Goal: Task Accomplishment & Management: Manage account settings

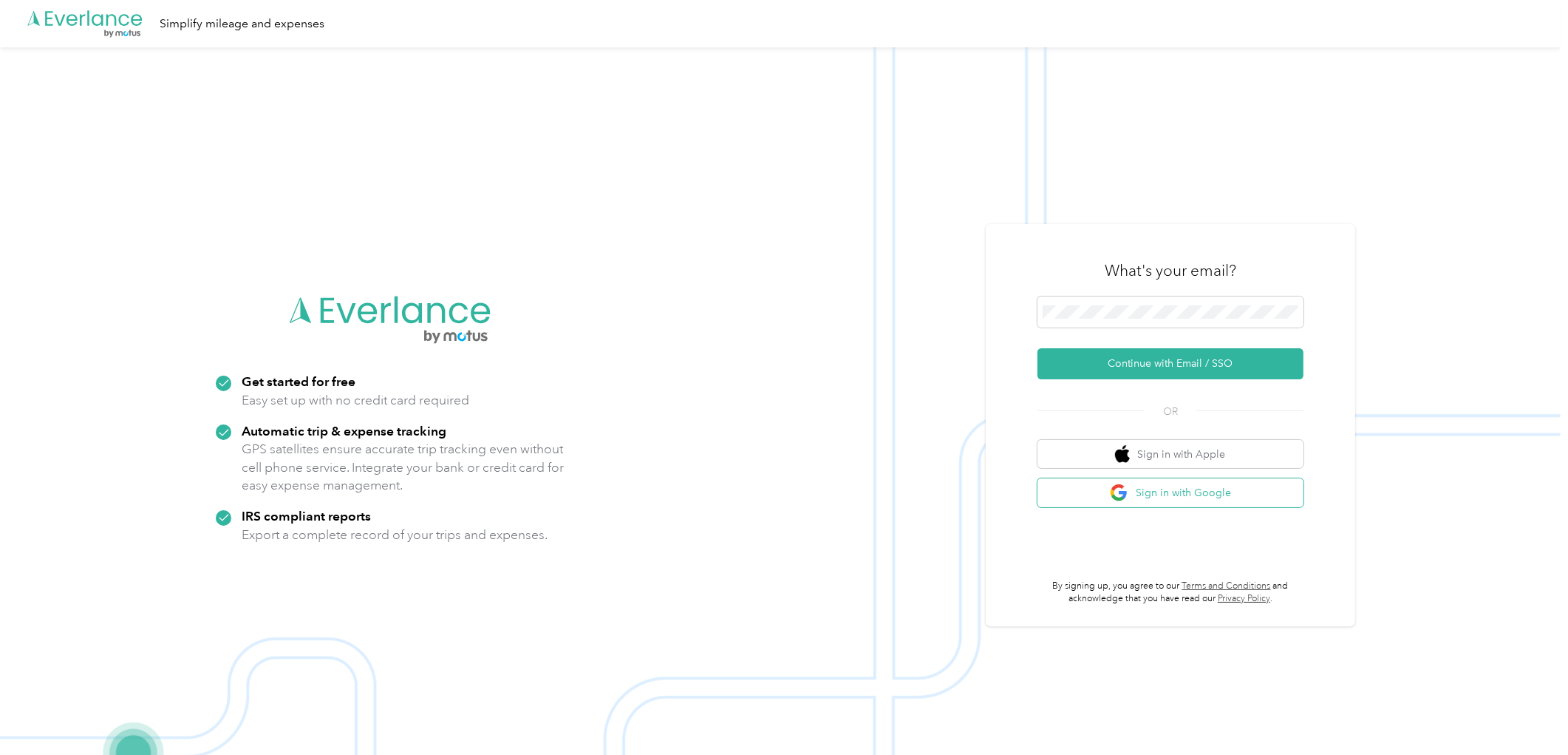
click at [1275, 492] on button "Sign in with Google" at bounding box center [1170, 493] width 266 height 29
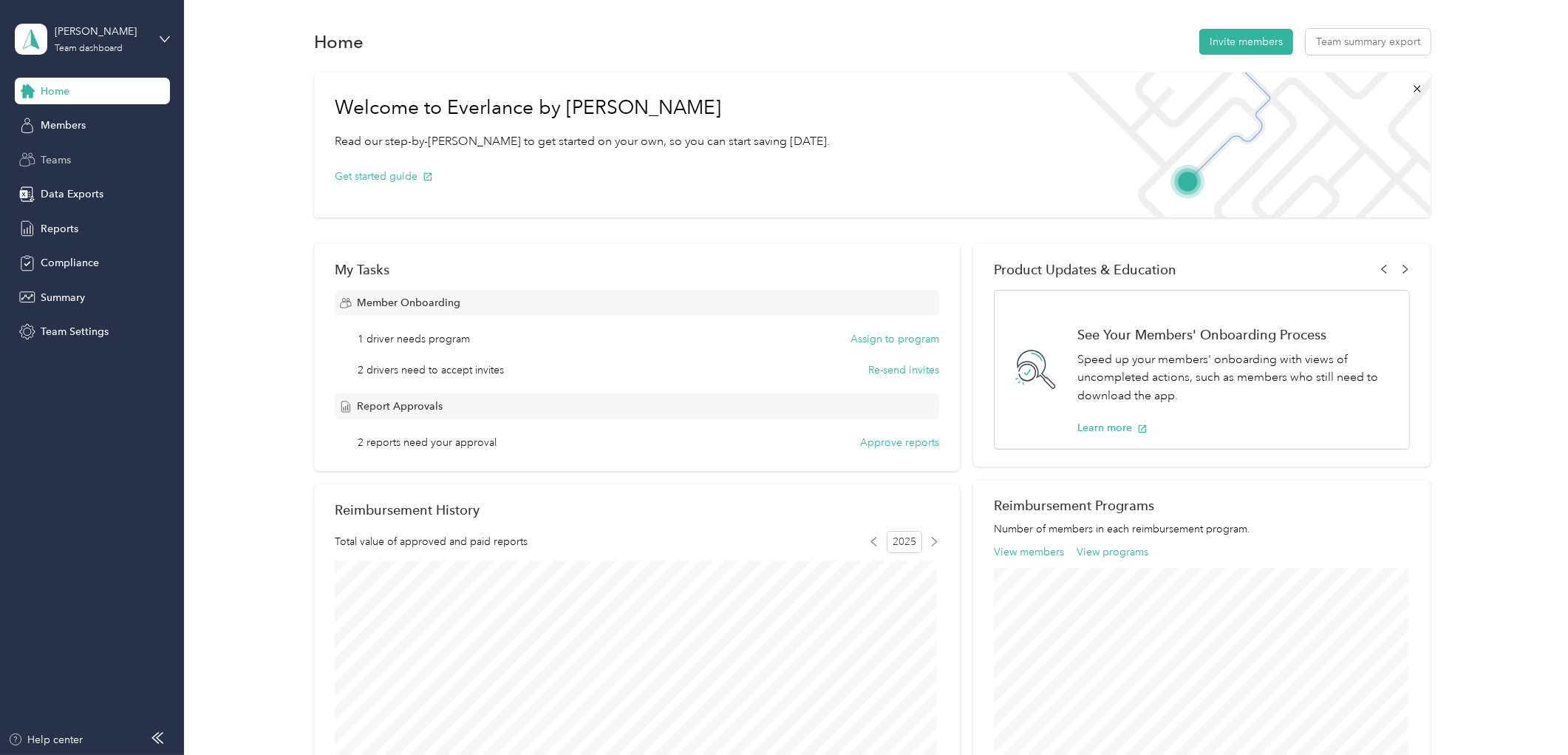
click at [48, 150] on div "Teams" at bounding box center [92, 160] width 155 height 27
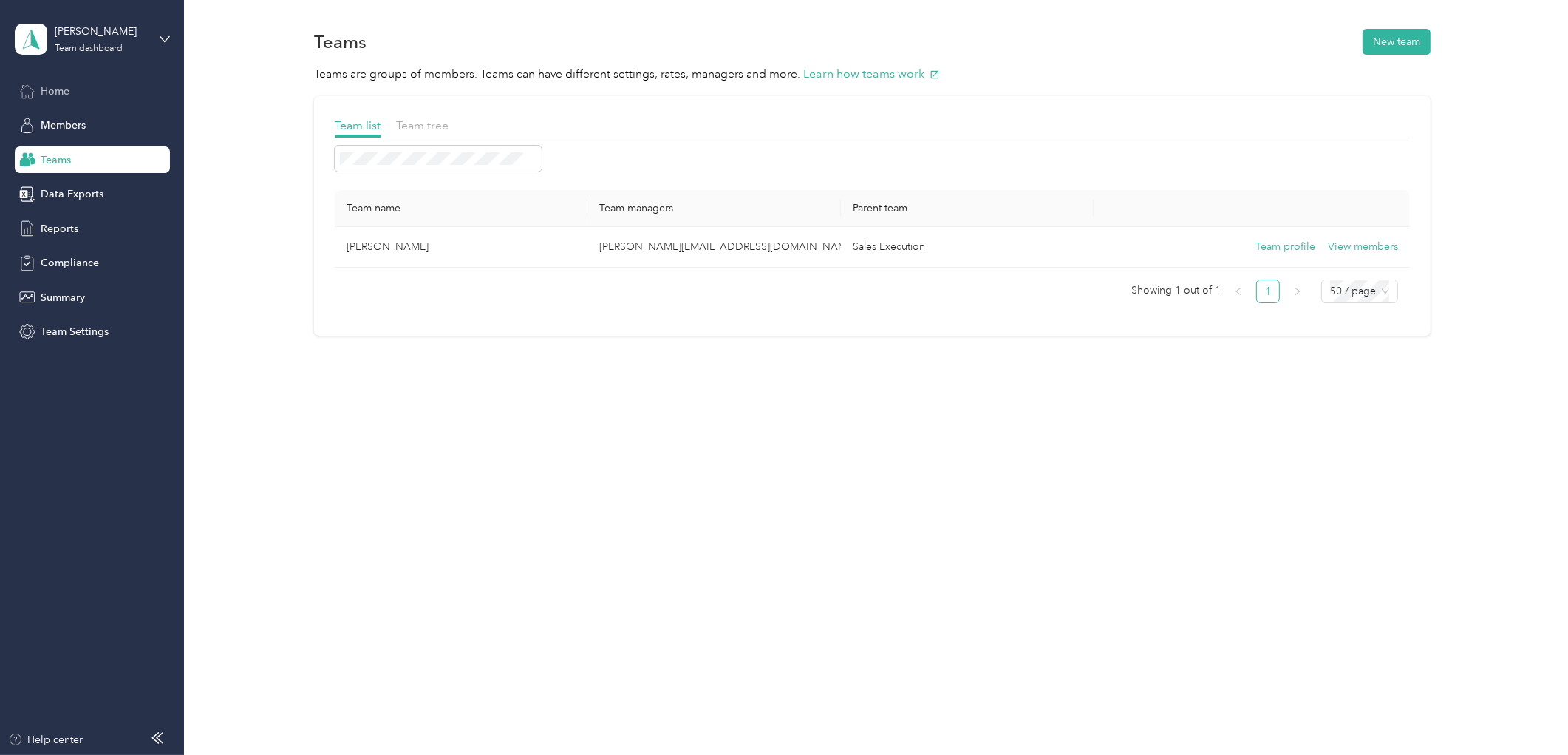
click at [68, 94] on span "Home" at bounding box center [55, 91] width 29 height 15
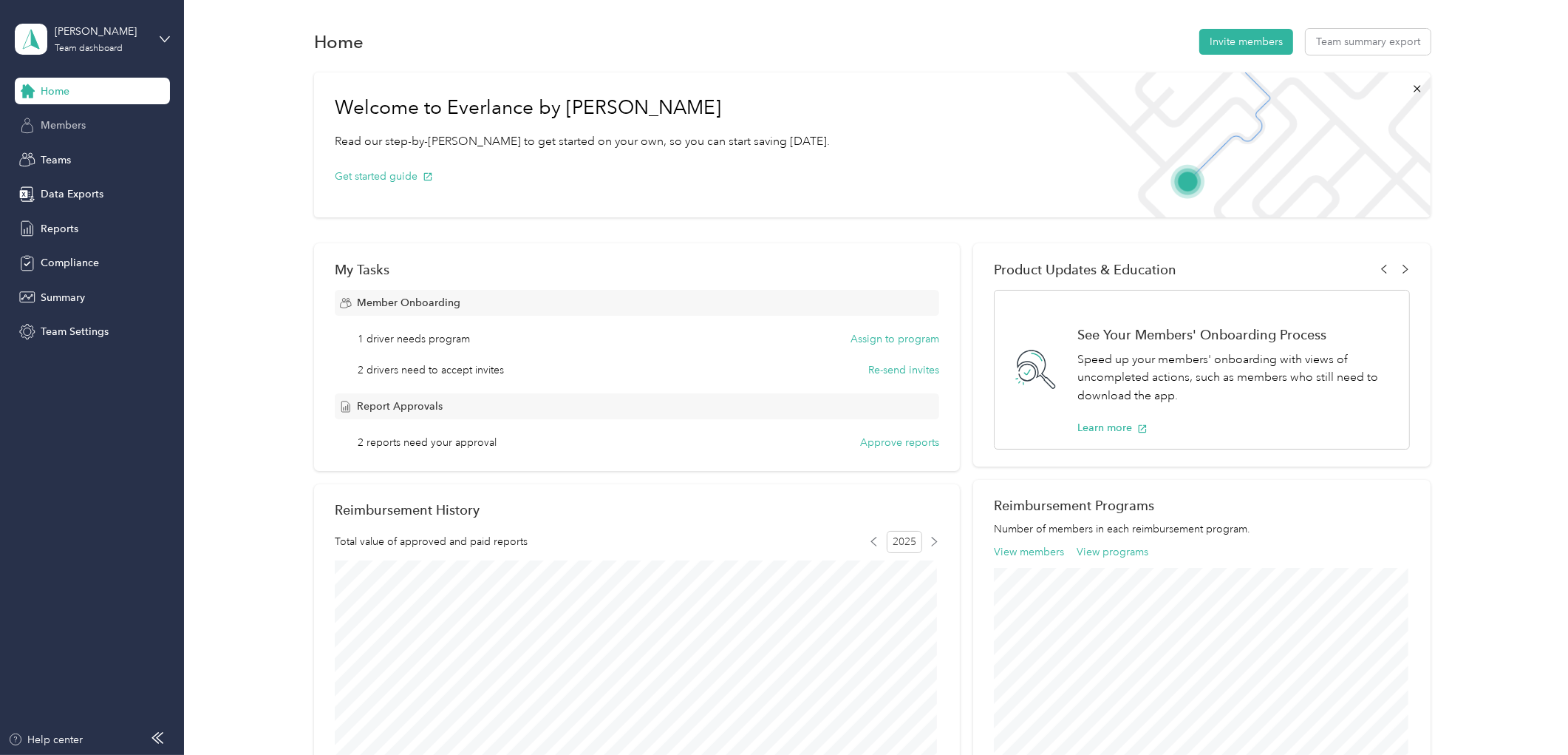
click at [76, 128] on span "Members" at bounding box center [63, 125] width 45 height 15
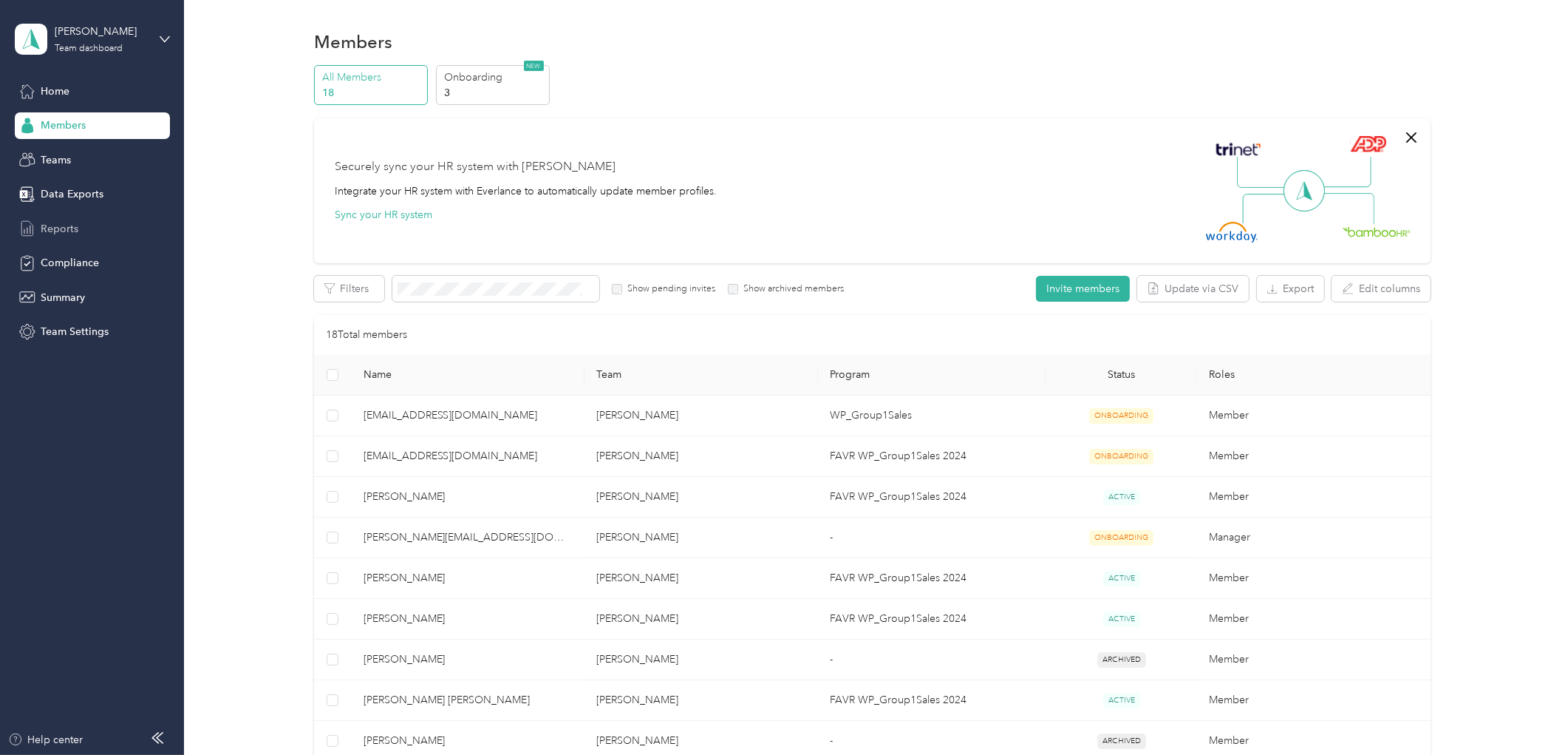
click at [85, 219] on div "Reports" at bounding box center [92, 228] width 155 height 27
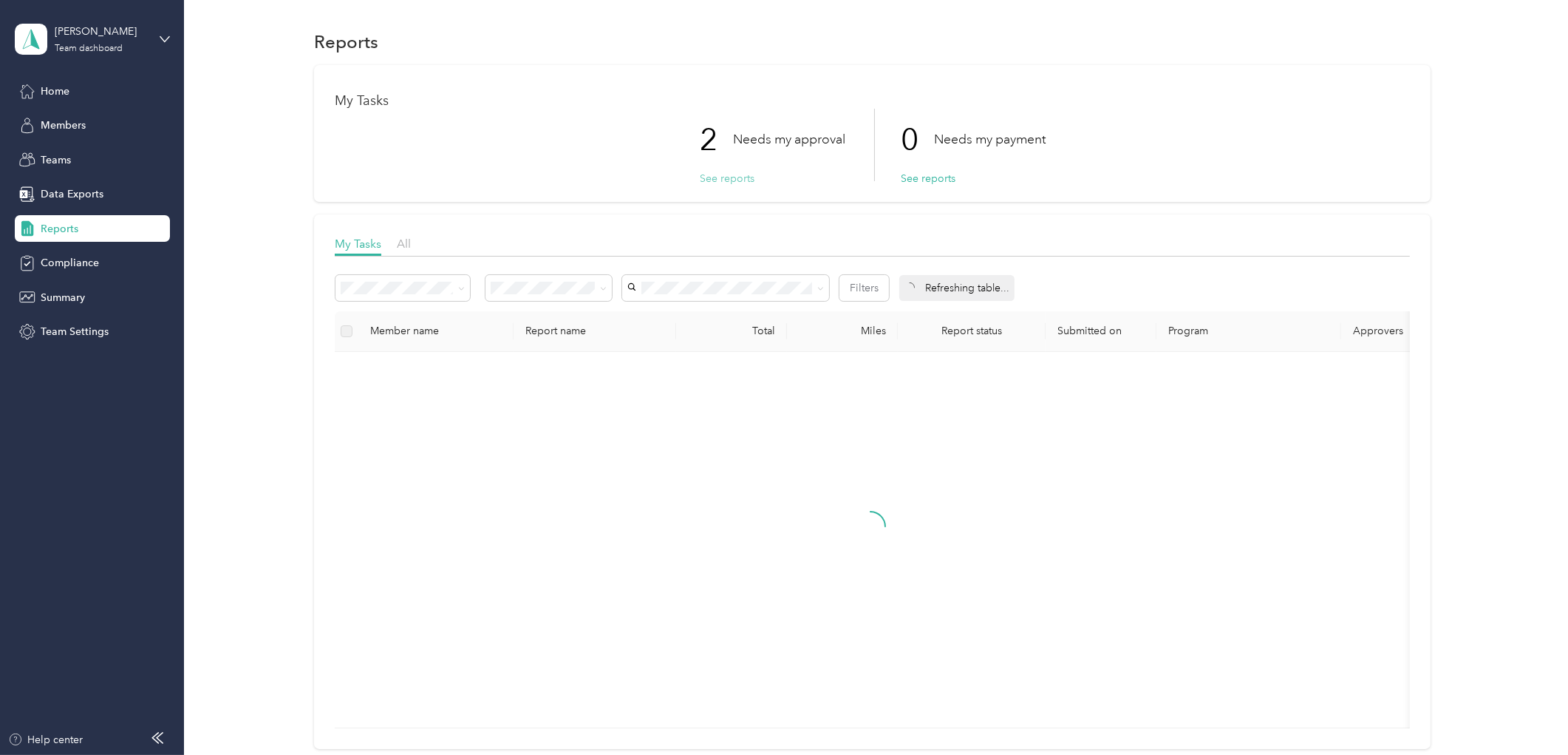
click at [730, 181] on button "See reports" at bounding box center [727, 178] width 55 height 15
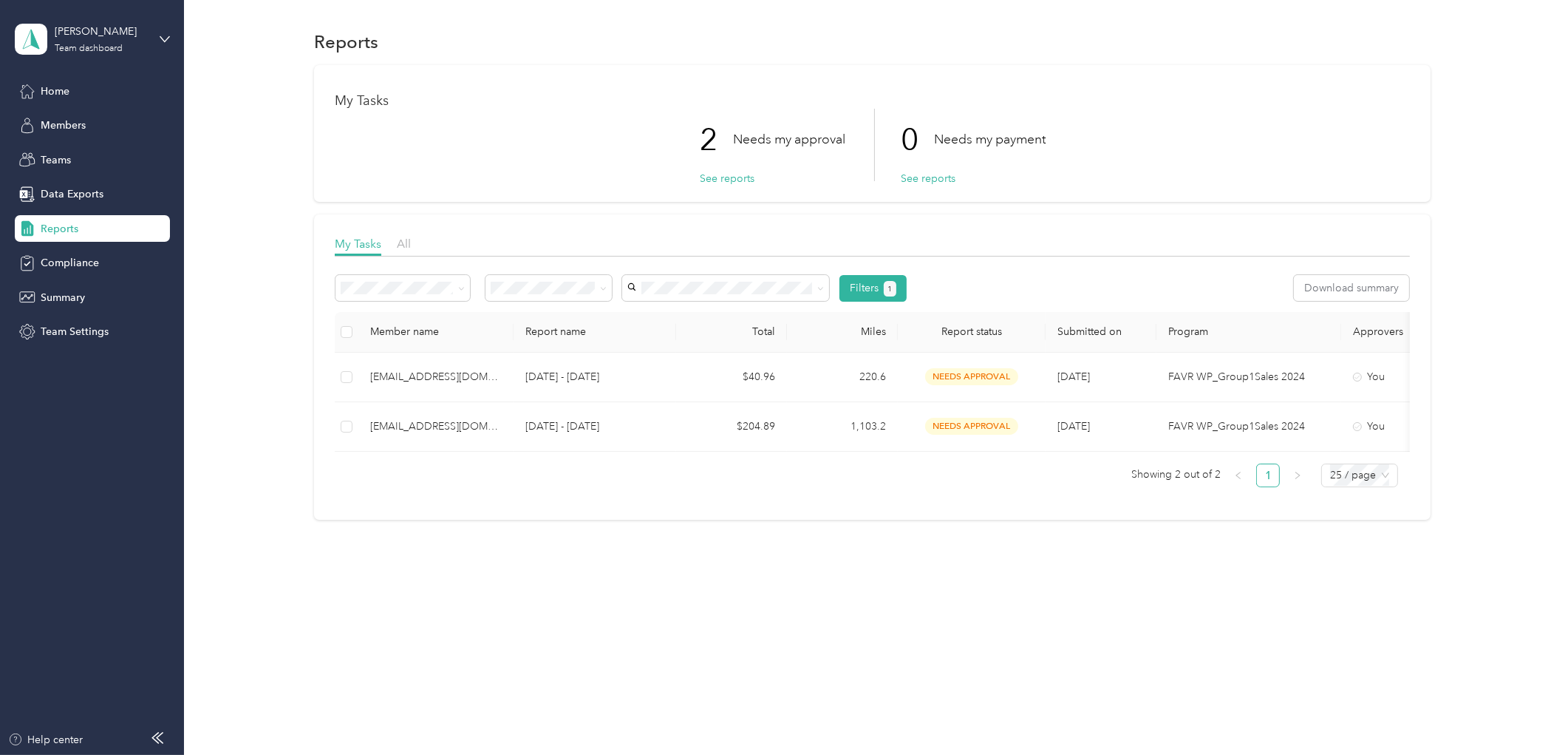
click at [353, 334] on th at bounding box center [346, 332] width 23 height 40
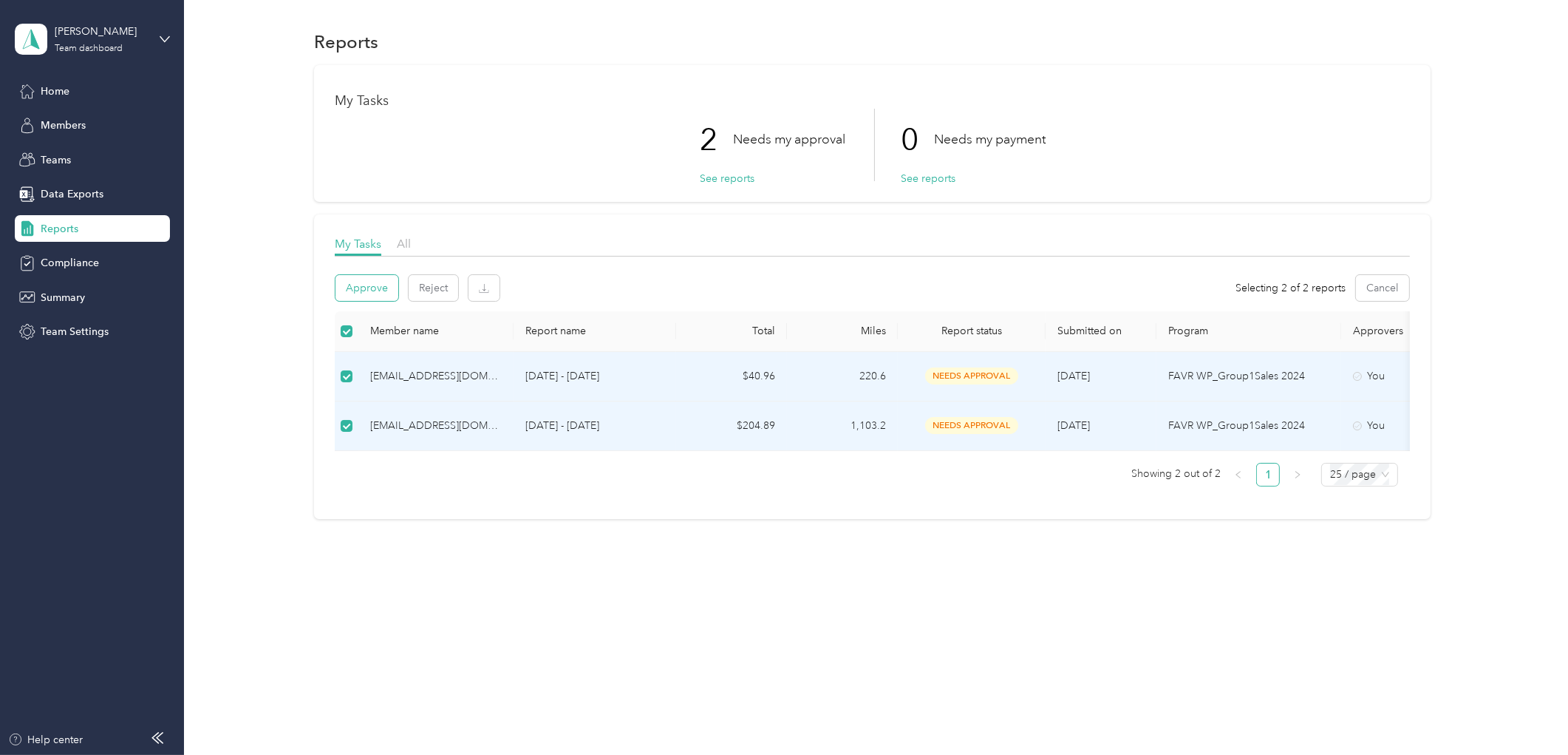
click at [366, 300] on button "Approve" at bounding box center [366, 288] width 63 height 26
